Goal: Navigation & Orientation: Understand site structure

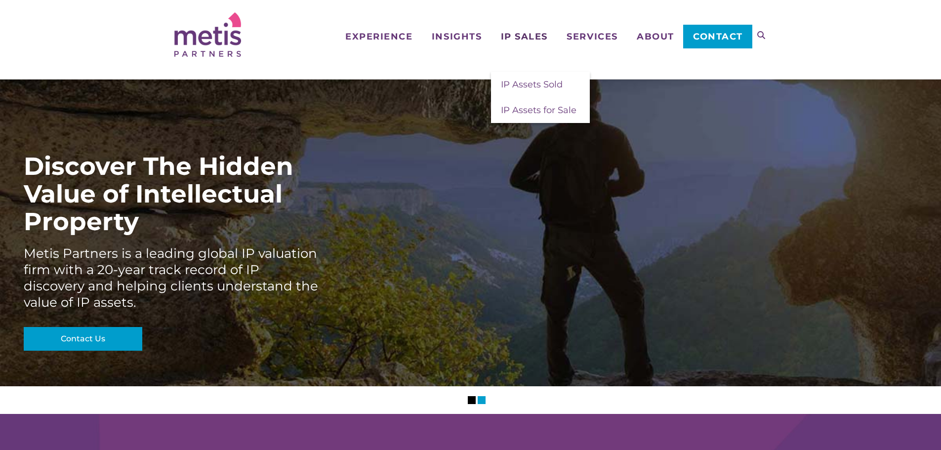
click at [508, 34] on span "IP Sales" at bounding box center [524, 36] width 47 height 9
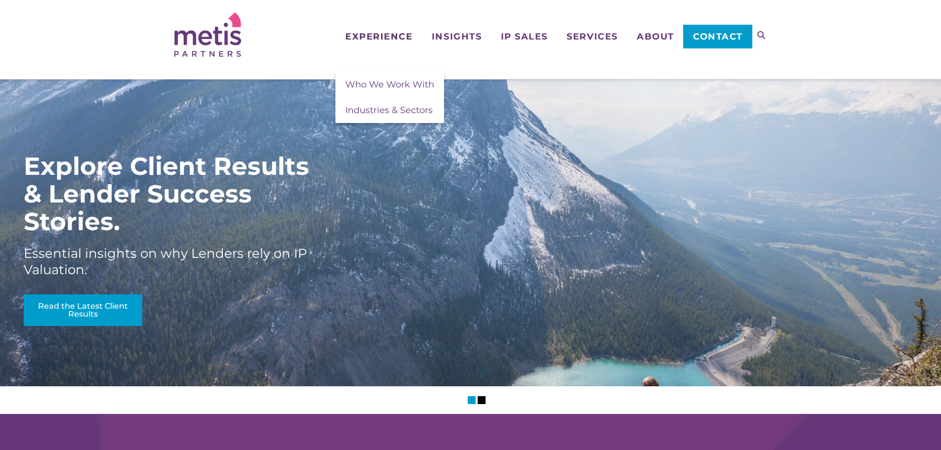
click at [385, 30] on link "Experience" at bounding box center [378, 20] width 86 height 41
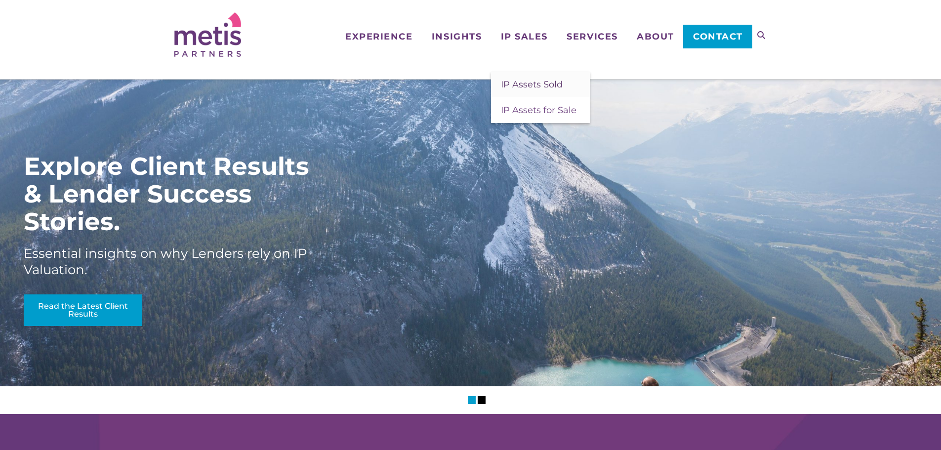
click at [515, 82] on span "IP Assets Sold" at bounding box center [532, 84] width 62 height 11
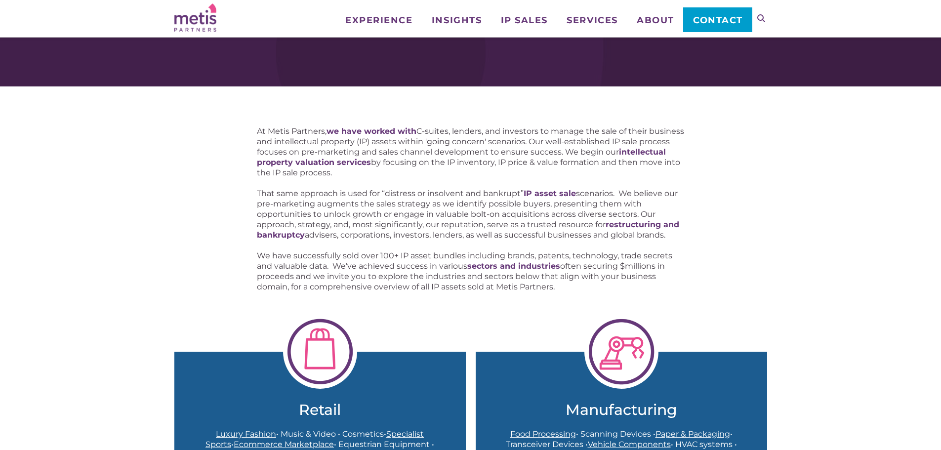
scroll to position [99, 0]
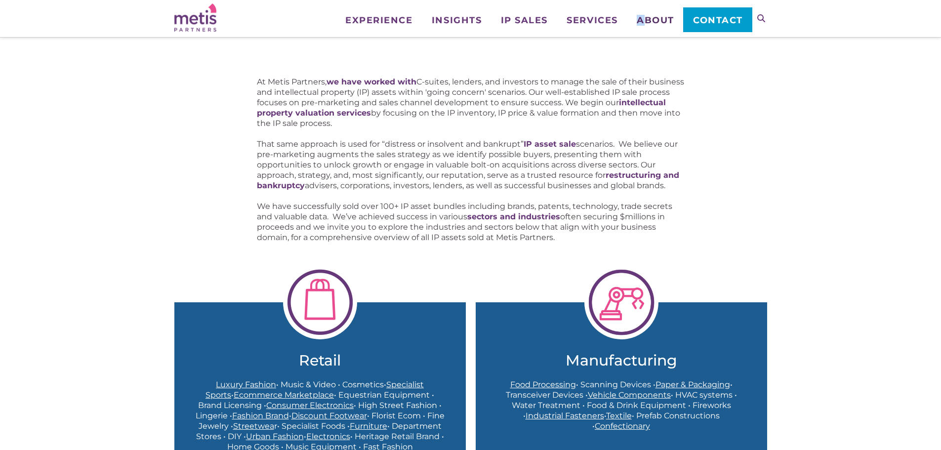
click at [640, 24] on span "About" at bounding box center [655, 20] width 38 height 9
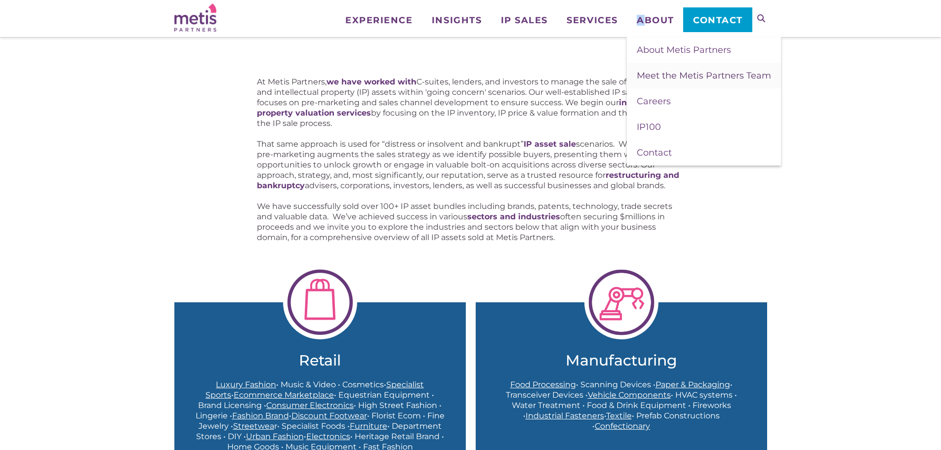
click at [650, 75] on span "Meet the Metis Partners Team" at bounding box center [703, 75] width 134 height 11
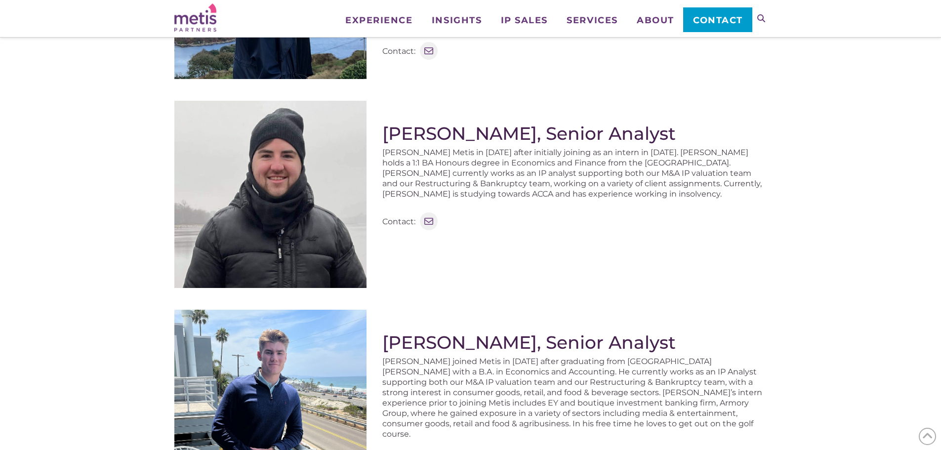
scroll to position [938, 0]
click at [532, 71] on span "IP Assets for Sale" at bounding box center [539, 75] width 76 height 11
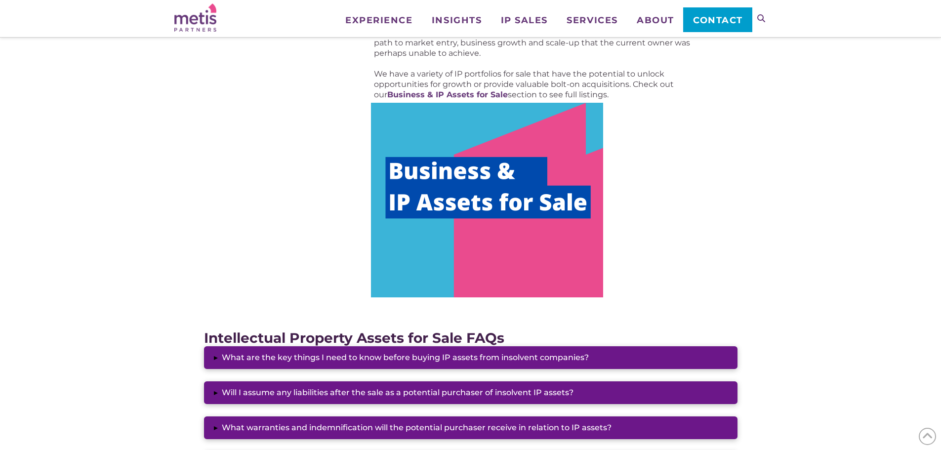
scroll to position [543, 0]
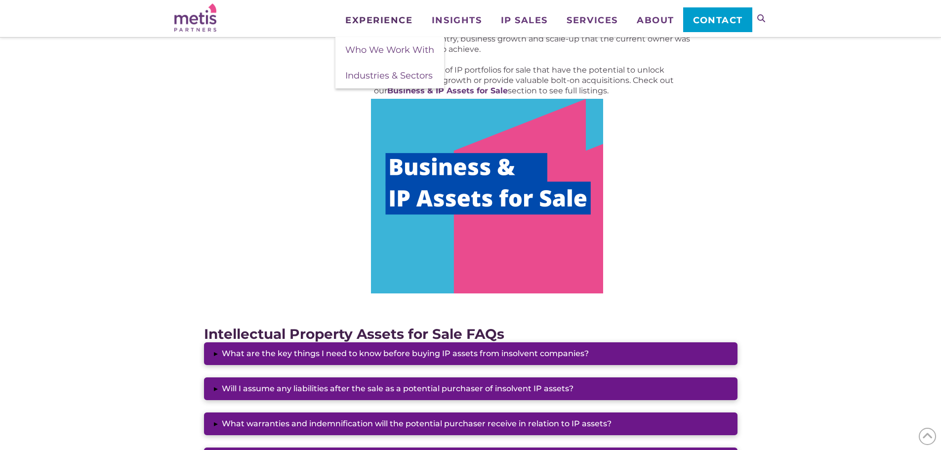
click at [387, 20] on span "Experience" at bounding box center [378, 20] width 67 height 9
click at [376, 50] on span "Who We Work With" at bounding box center [389, 49] width 89 height 11
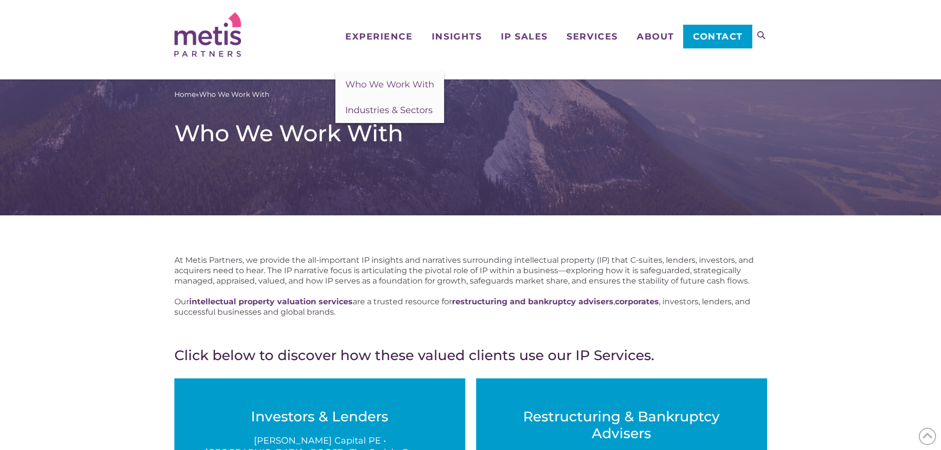
click at [359, 114] on span "Industries & Sectors" at bounding box center [388, 110] width 87 height 11
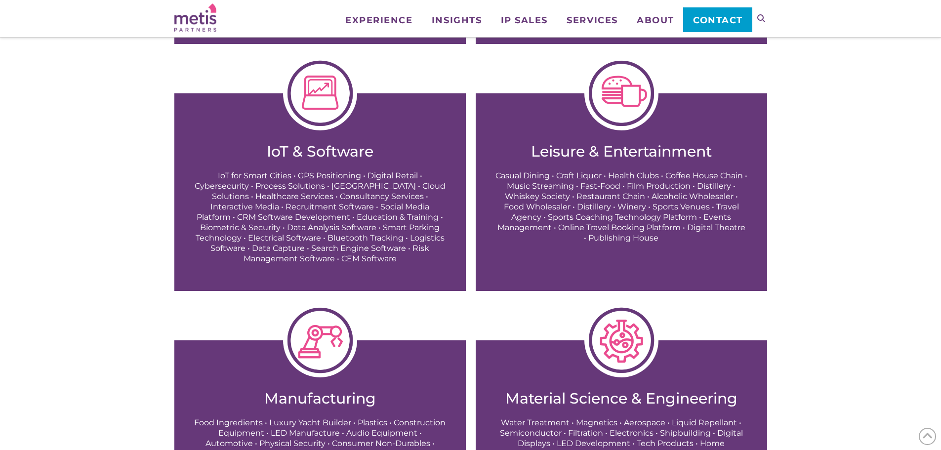
scroll to position [444, 0]
